Goal: Information Seeking & Learning: Learn about a topic

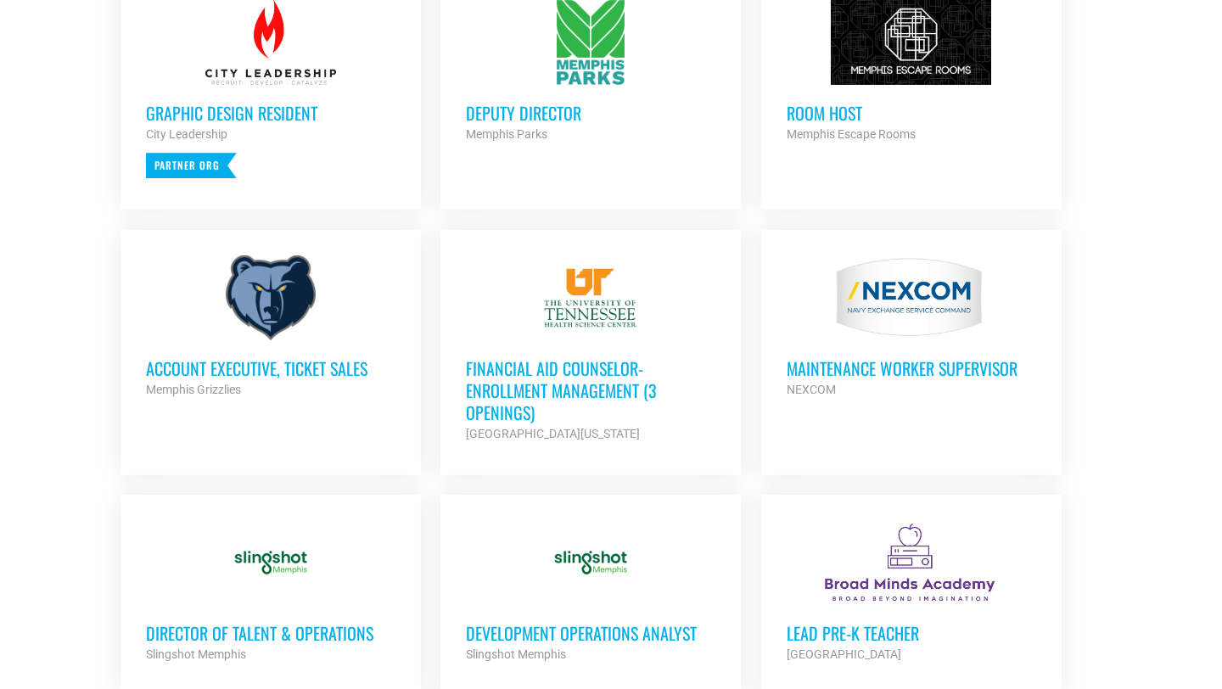
scroll to position [789, 0]
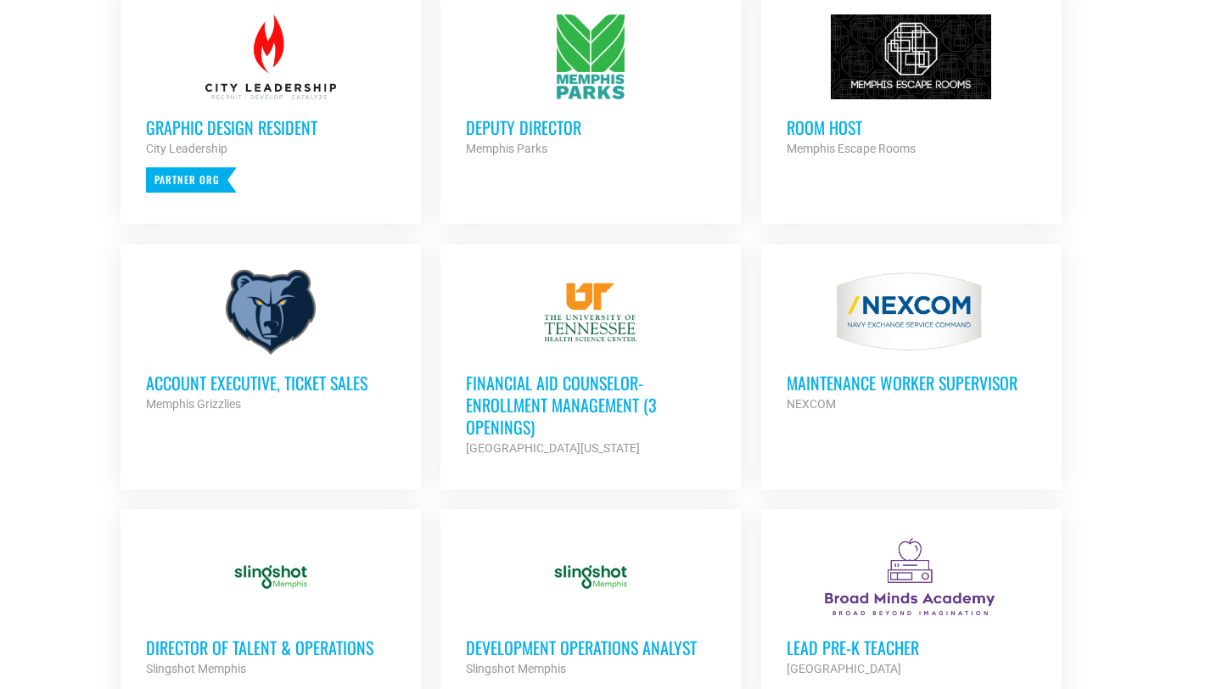
click at [559, 406] on h3 "Financial Aid Counselor-Enrollment Management (3 Openings)" at bounding box center [591, 405] width 250 height 66
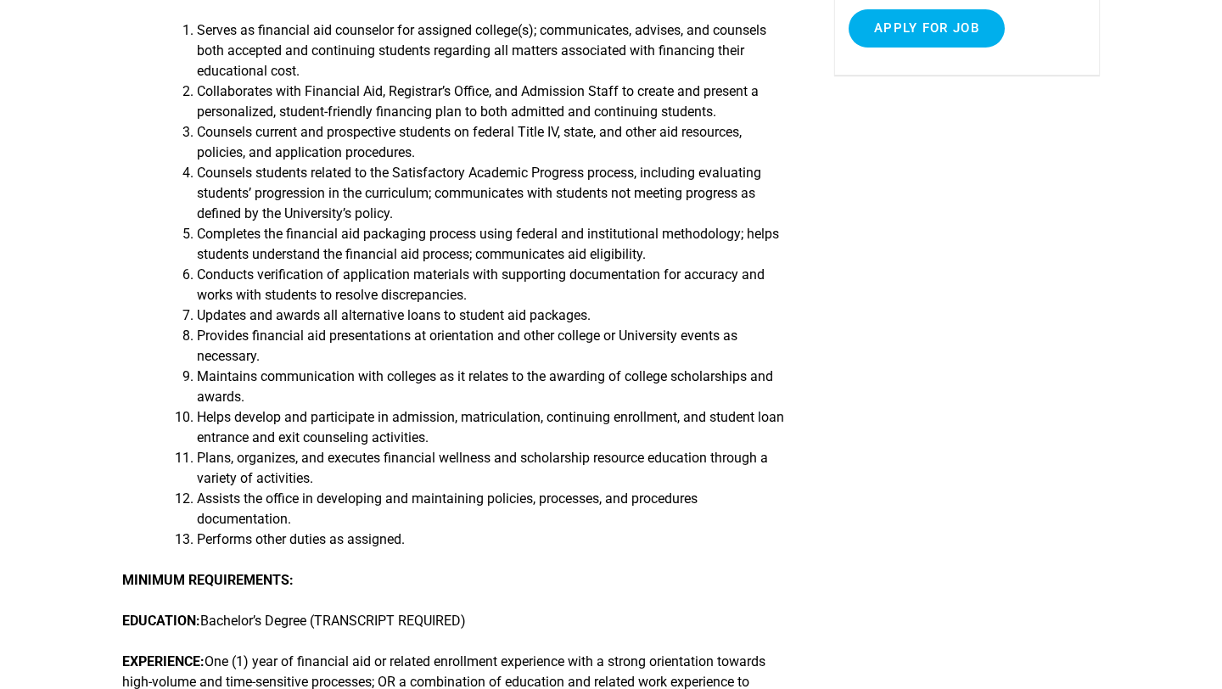
scroll to position [478, 0]
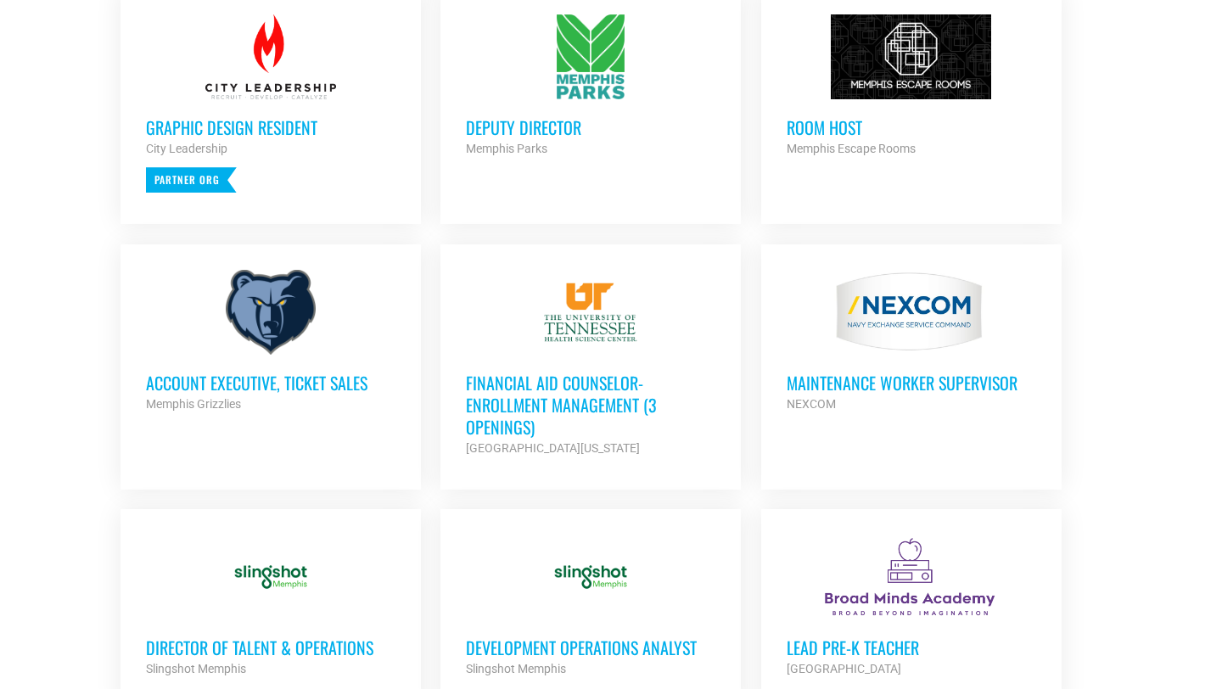
click at [334, 357] on div "Account Executive, Ticket Sales Memphis Grizzlies Partner Org" at bounding box center [271, 384] width 250 height 59
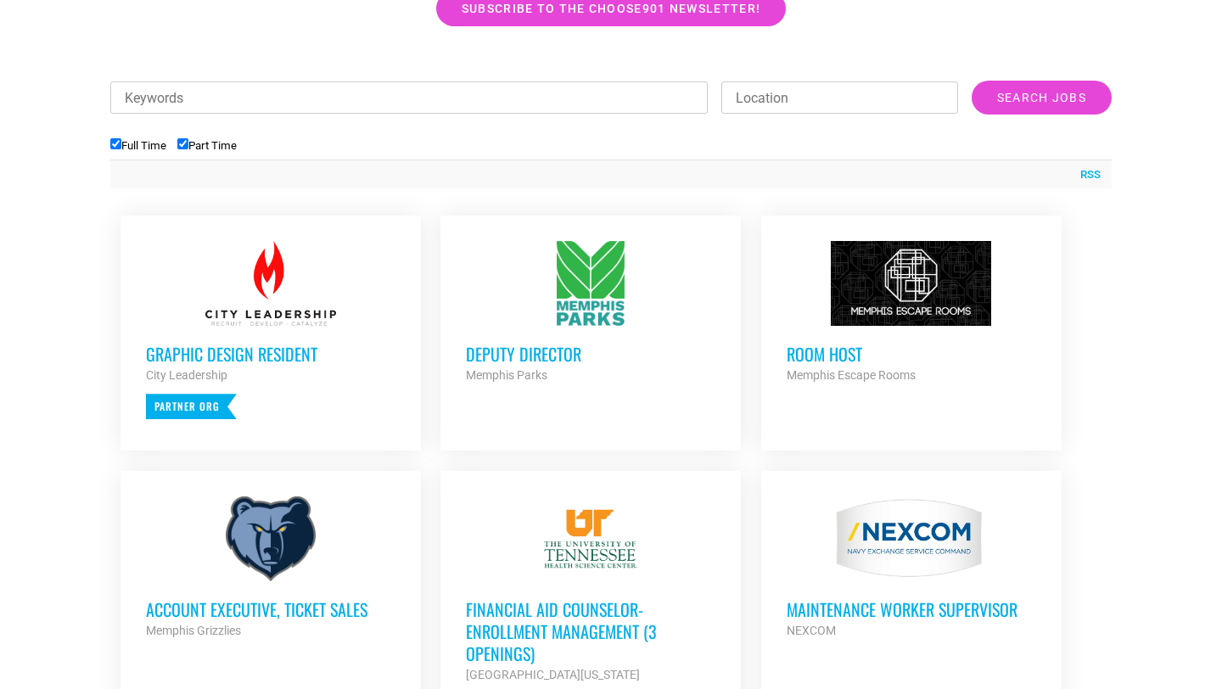
scroll to position [558, 0]
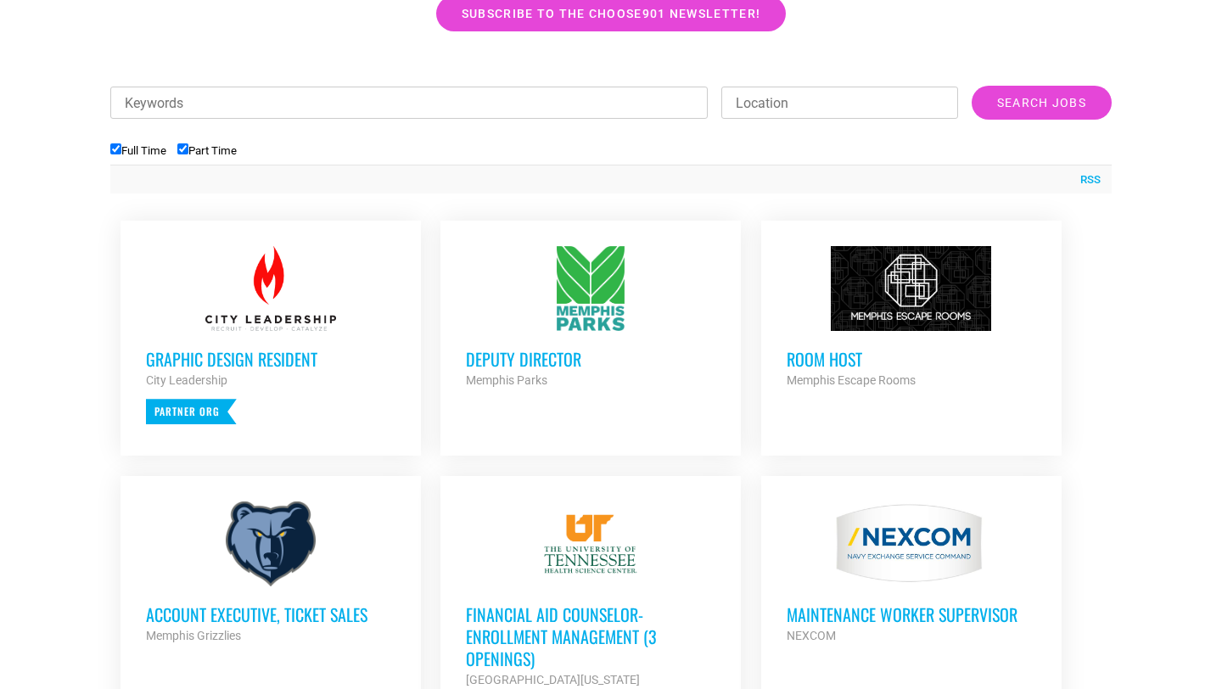
click at [534, 308] on div at bounding box center [591, 288] width 250 height 85
